Goal: Browse casually: Explore the website without a specific task or goal

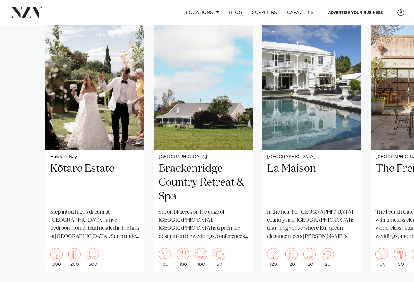
scroll to position [554, 0]
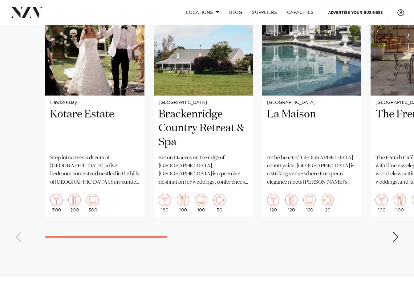
click at [394, 238] on div "Next slide" at bounding box center [395, 237] width 6 height 10
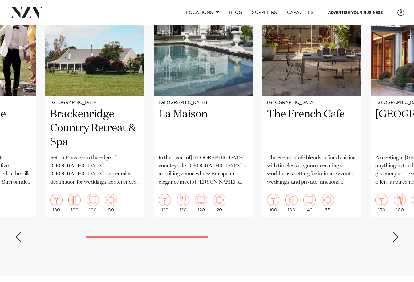
click at [397, 237] on div "Next slide" at bounding box center [395, 237] width 6 height 10
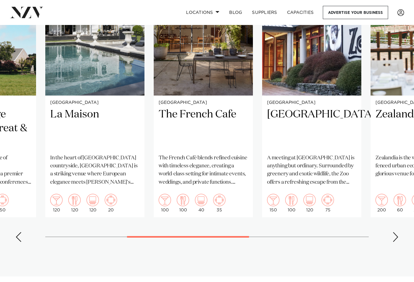
click at [397, 237] on div "Next slide" at bounding box center [395, 237] width 6 height 10
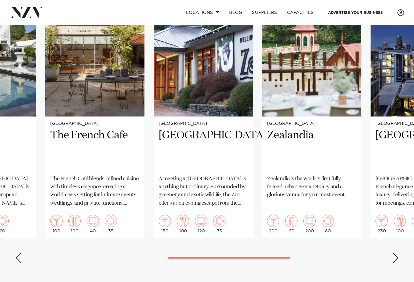
scroll to position [524, 0]
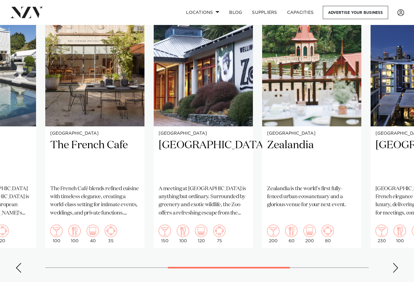
click at [397, 266] on div "Next slide" at bounding box center [395, 268] width 6 height 10
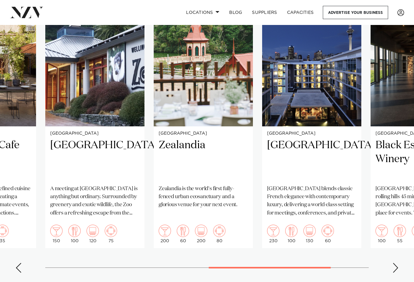
click at [397, 266] on div "Next slide" at bounding box center [395, 268] width 6 height 10
